Goal: Task Accomplishment & Management: Complete application form

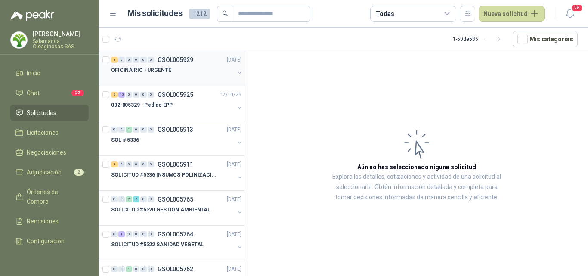
click at [177, 77] on div at bounding box center [173, 78] width 124 height 7
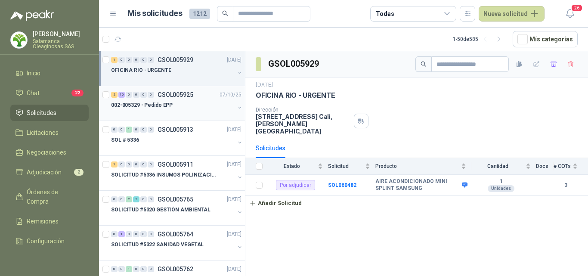
click at [177, 109] on div "002-005329 - Pedido EPP" at bounding box center [173, 105] width 124 height 10
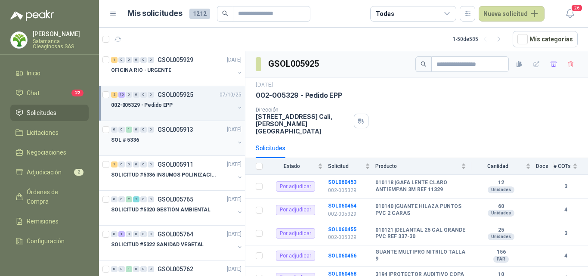
click at [169, 140] on div "SOL # 5336" at bounding box center [173, 140] width 124 height 10
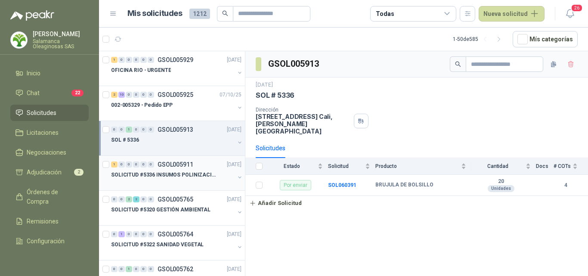
click at [197, 180] on div at bounding box center [173, 183] width 124 height 7
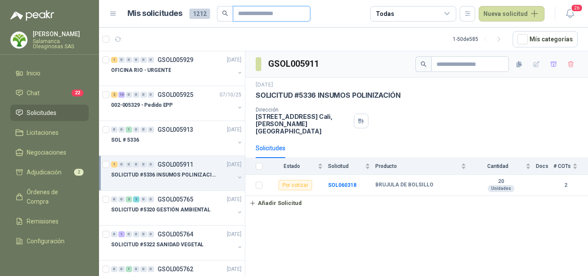
click at [247, 14] on input "text" at bounding box center [268, 13] width 60 height 15
type input "*******"
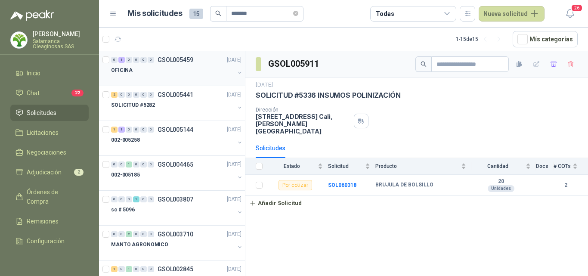
click at [167, 76] on div at bounding box center [173, 78] width 124 height 7
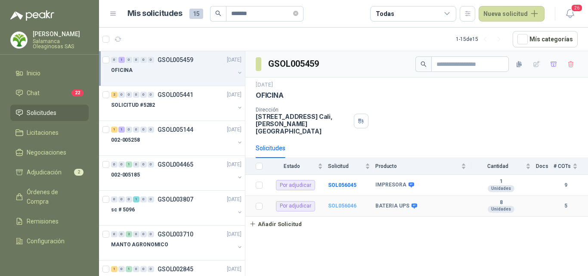
click at [342, 203] on b "SOL056046" at bounding box center [342, 206] width 28 height 6
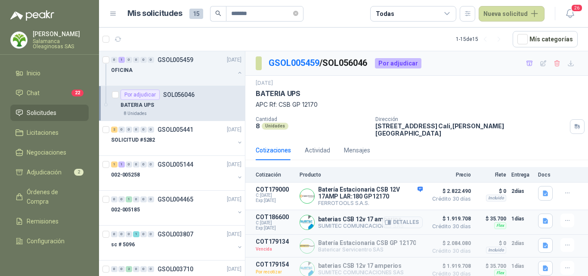
scroll to position [26, 0]
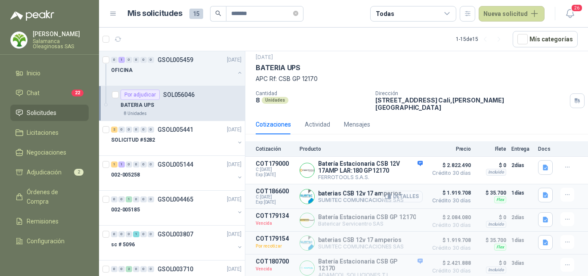
click at [407, 192] on button "Detalles" at bounding box center [403, 197] width 40 height 12
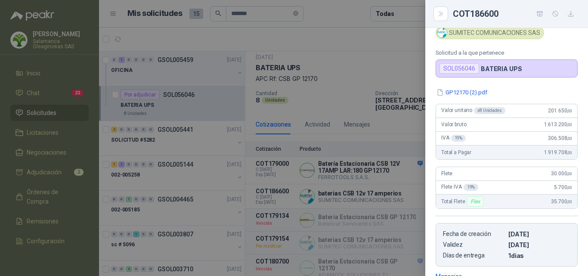
scroll to position [0, 0]
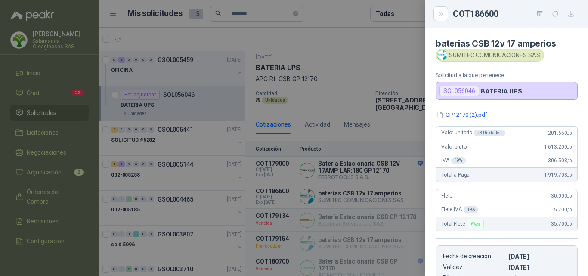
click at [370, 197] on div at bounding box center [294, 138] width 588 height 276
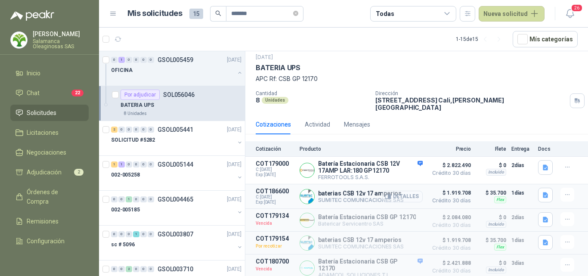
click at [408, 195] on button "Detalles" at bounding box center [403, 197] width 40 height 12
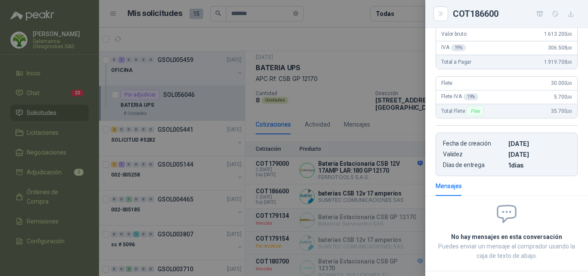
click at [383, 191] on div at bounding box center [294, 138] width 588 height 276
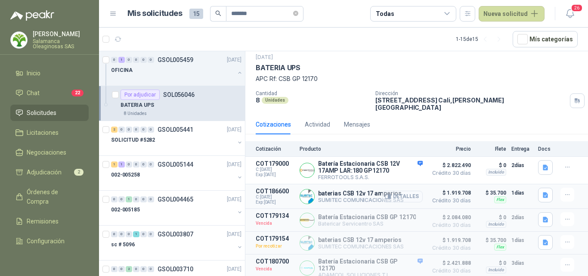
click at [398, 193] on button "Detalles" at bounding box center [403, 197] width 40 height 12
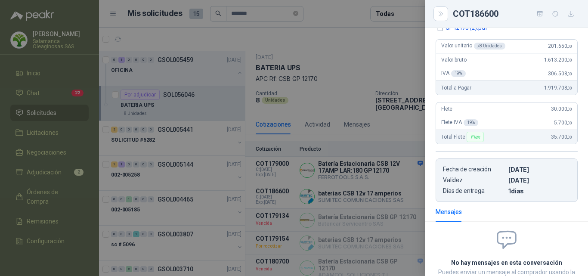
scroll to position [0, 0]
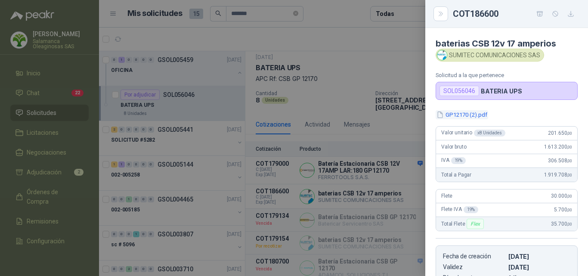
click at [477, 118] on button "GP12170 (2).pdf" at bounding box center [462, 114] width 53 height 9
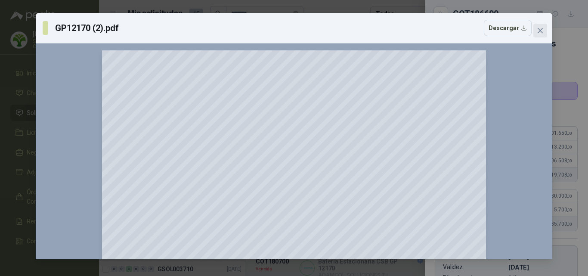
click at [537, 29] on span "Close" at bounding box center [541, 30] width 14 height 7
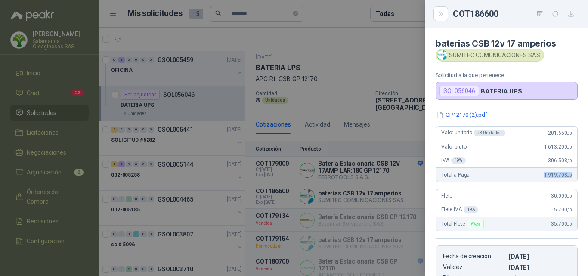
drag, startPoint x: 537, startPoint y: 175, endPoint x: 572, endPoint y: 180, distance: 34.9
click at [572, 180] on div "GP12170 (2).pdf Valor unitario x 8 Unidades 201.650 ,00 Valor bruto 1.613.200 ,…" at bounding box center [507, 199] width 163 height 179
click at [340, 93] on div at bounding box center [294, 138] width 588 height 276
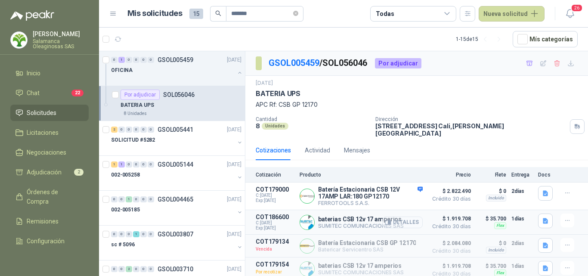
click at [400, 217] on button "Detalles" at bounding box center [403, 223] width 40 height 12
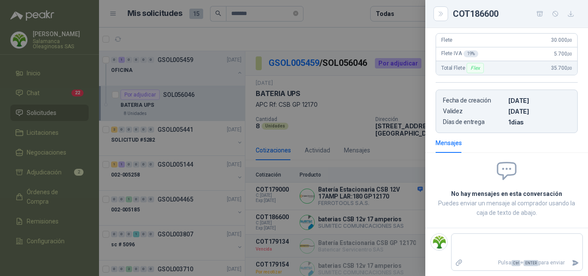
click at [382, 217] on div at bounding box center [294, 138] width 588 height 276
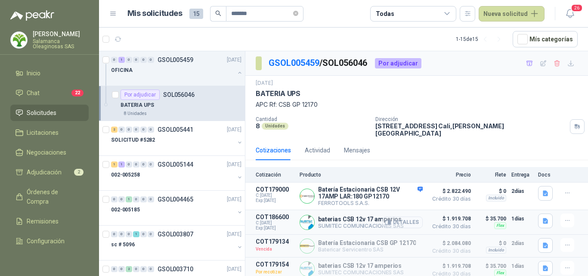
click at [402, 218] on button "Detalles" at bounding box center [403, 223] width 40 height 12
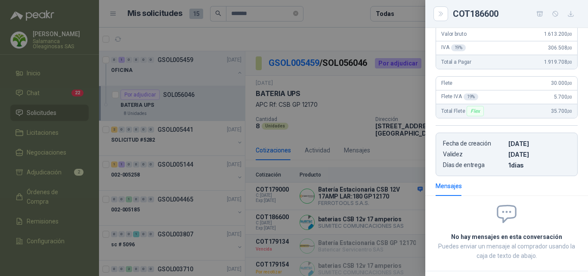
click at [373, 193] on div at bounding box center [294, 138] width 588 height 276
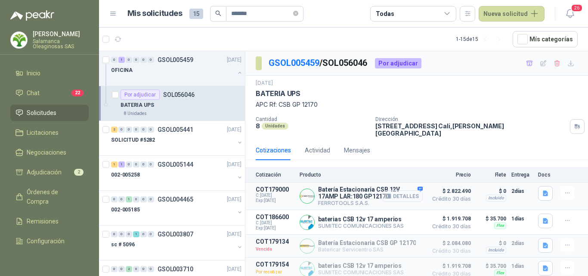
click at [401, 191] on button "Detalles" at bounding box center [403, 196] width 40 height 12
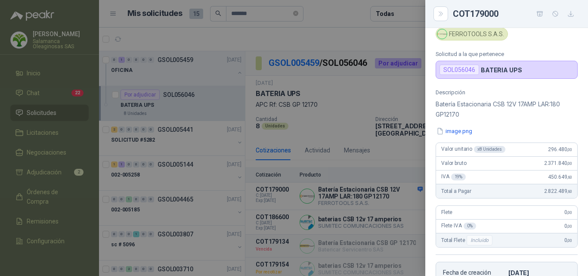
scroll to position [0, 0]
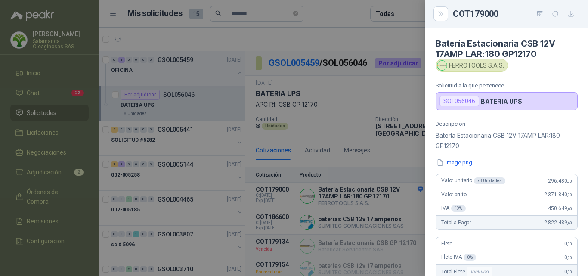
click at [357, 211] on div at bounding box center [294, 138] width 588 height 276
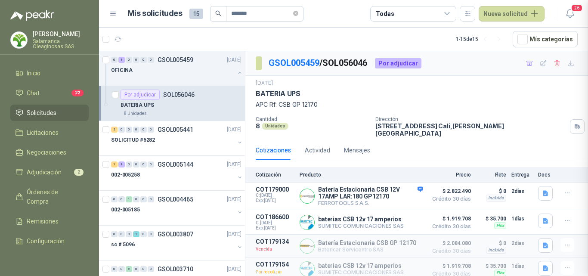
scroll to position [204, 0]
click at [561, 217] on button "button" at bounding box center [568, 221] width 14 height 14
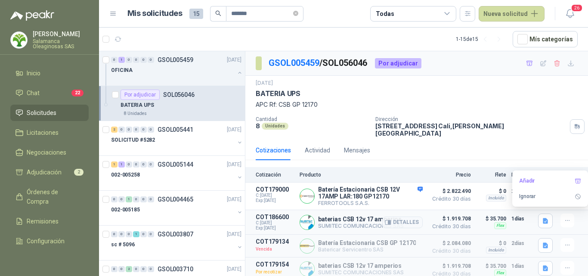
click at [467, 215] on article "COT186600 C: [DATE] Exp: [DATE] baterias CSB 12v 17 amperios SUMITEC COMUNICACI…" at bounding box center [417, 222] width 343 height 25
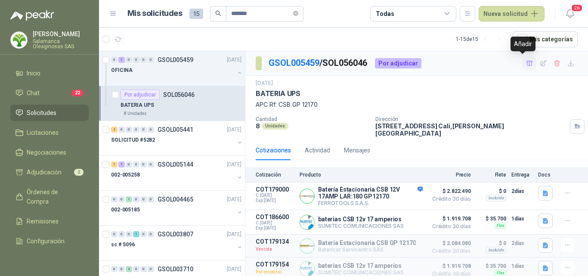
drag, startPoint x: 523, startPoint y: 66, endPoint x: 520, endPoint y: 69, distance: 4.7
click at [526, 66] on icon "button" at bounding box center [529, 63] width 7 height 7
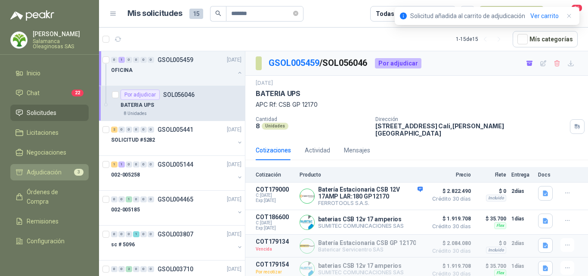
click at [53, 171] on span "Adjudicación" at bounding box center [44, 172] width 35 height 9
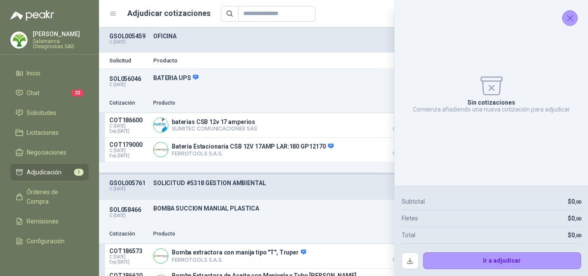
click at [569, 22] on icon "Cerrar" at bounding box center [570, 18] width 11 height 11
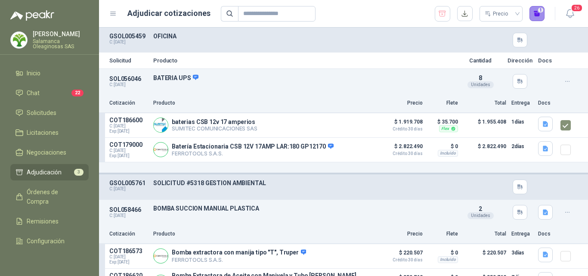
click at [538, 16] on button "1" at bounding box center [538, 14] width 16 height 16
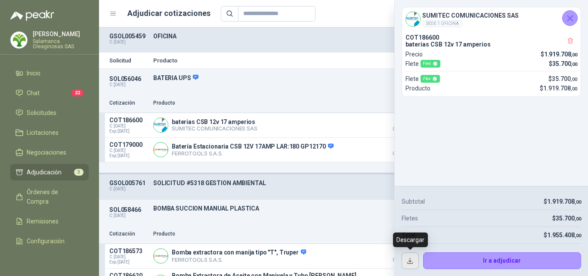
click at [408, 261] on button "button" at bounding box center [410, 260] width 17 height 17
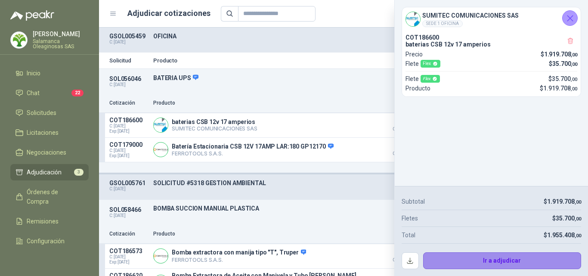
click at [450, 261] on button "Ir a adjudicar" at bounding box center [502, 260] width 159 height 17
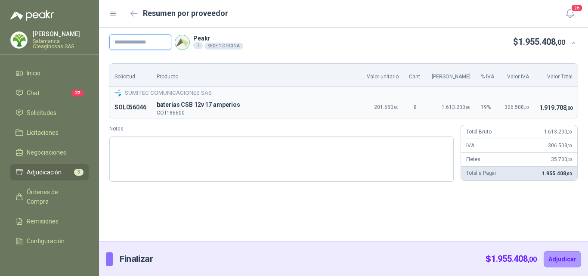
click at [138, 43] on input "text" at bounding box center [140, 42] width 62 height 16
click at [274, 194] on div "Peakr 1 SEDE 1 OFICINA $ 1.955.408 ,00 Solicitud Producto Valor unitario Cant. …" at bounding box center [343, 135] width 489 height 214
